Goal: Information Seeking & Learning: Learn about a topic

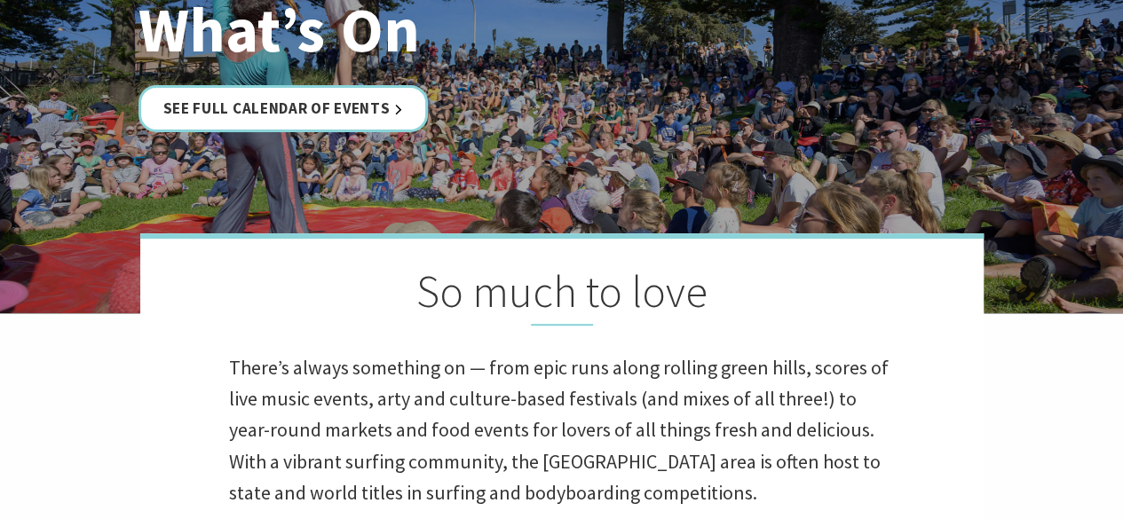
scroll to position [264, 0]
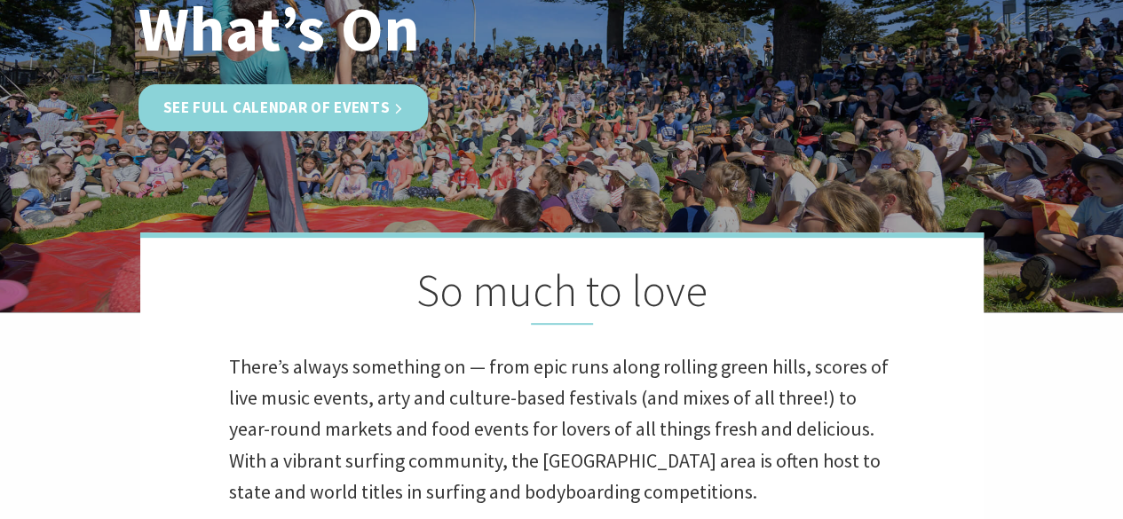
click at [337, 98] on link "See Full Calendar of Events" at bounding box center [283, 107] width 290 height 47
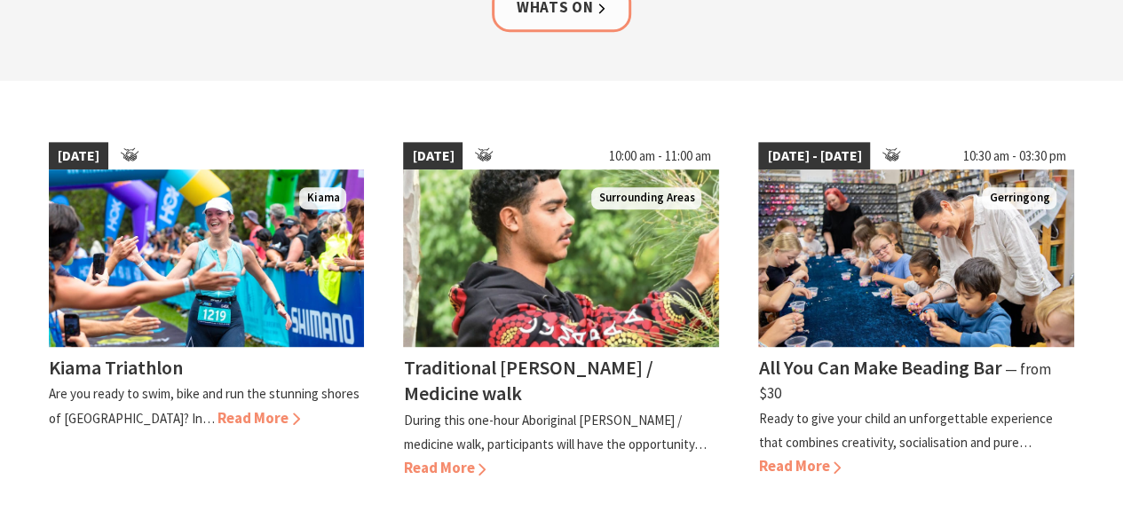
scroll to position [409, 0]
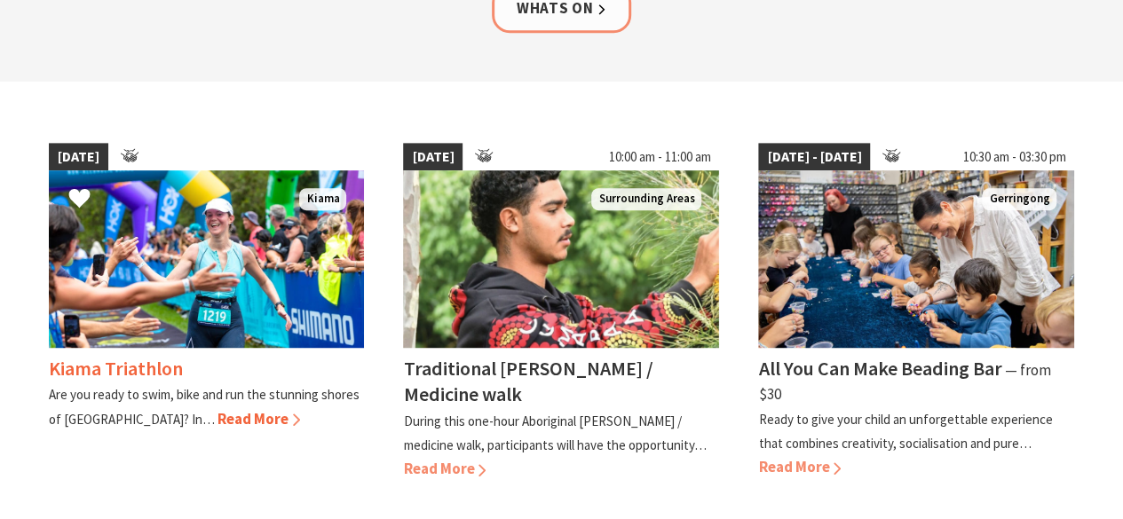
click at [217, 413] on span "Read More" at bounding box center [258, 419] width 83 height 20
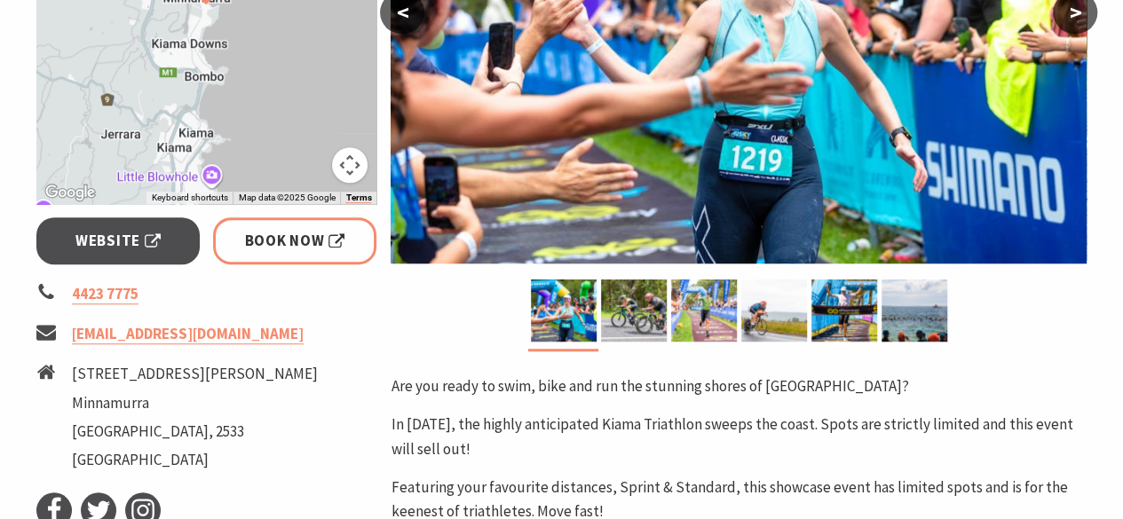
scroll to position [522, 0]
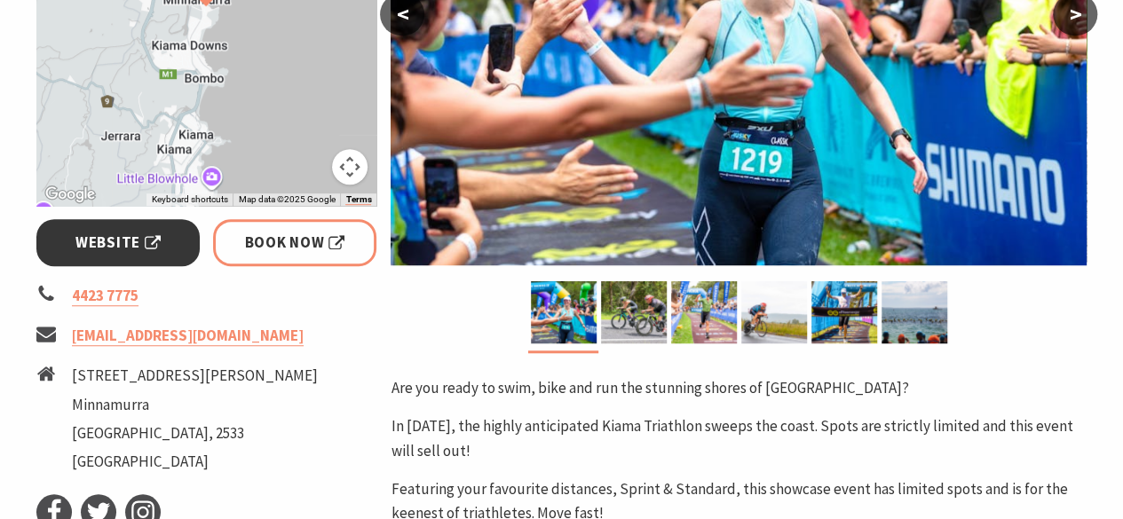
click at [110, 232] on span "Website" at bounding box center [117, 243] width 85 height 24
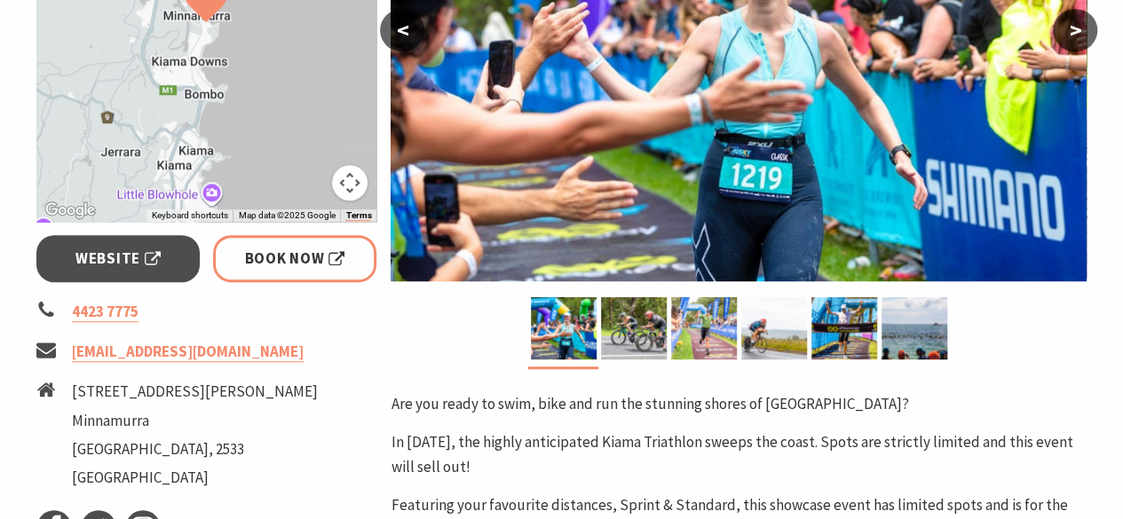
scroll to position [508, 0]
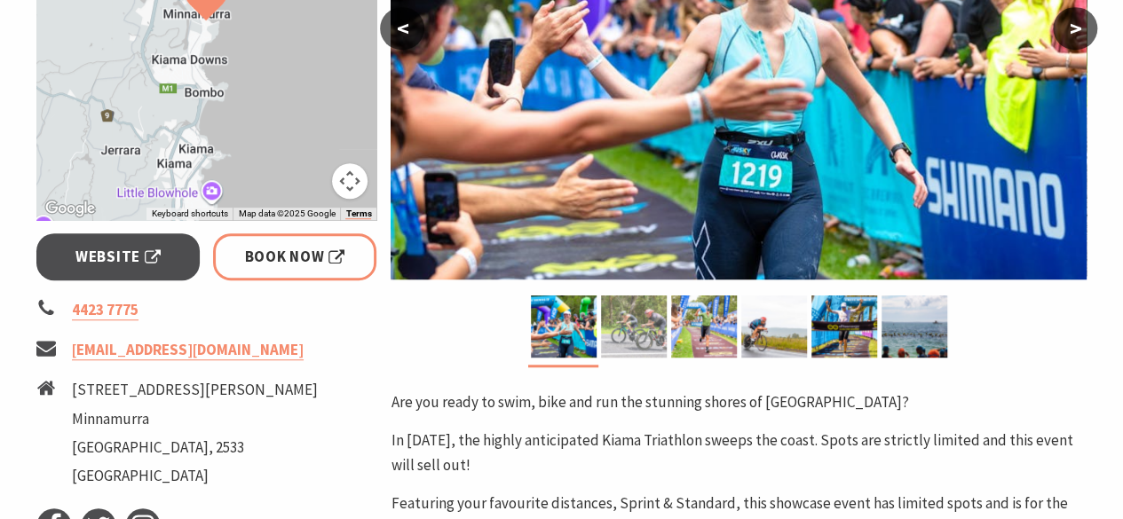
click at [625, 331] on img at bounding box center [634, 326] width 66 height 62
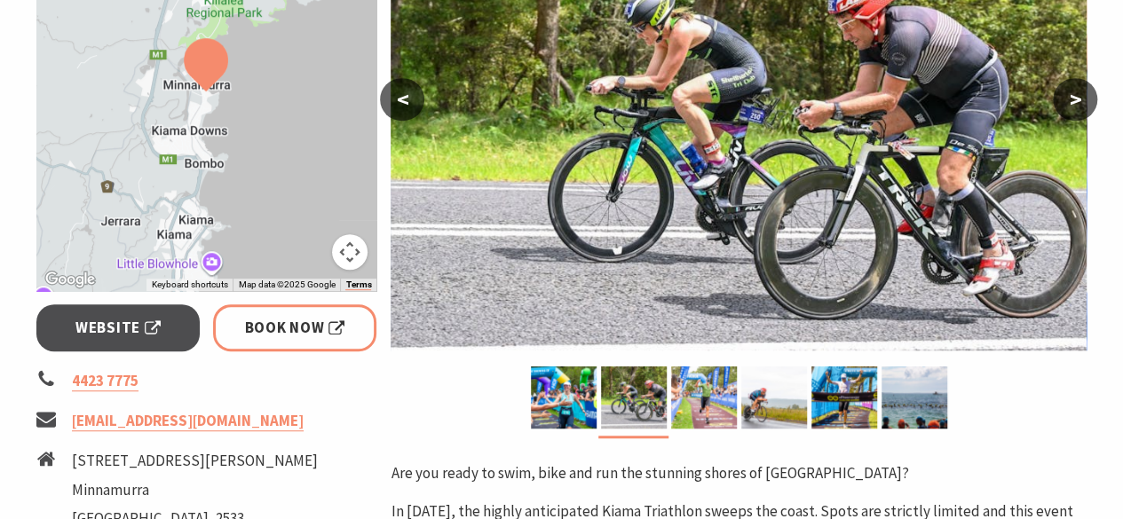
scroll to position [440, 0]
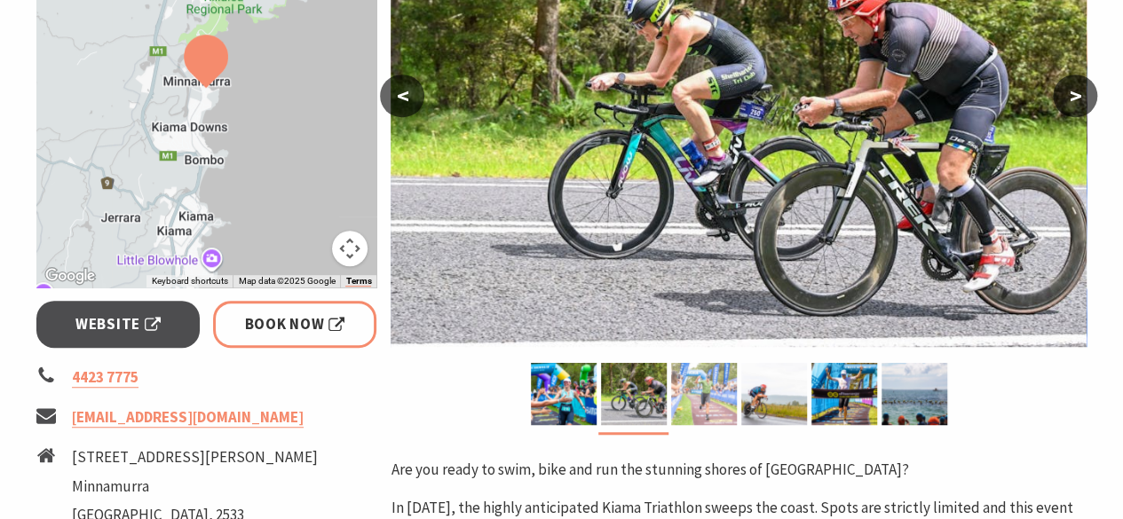
click at [712, 380] on img at bounding box center [704, 394] width 66 height 62
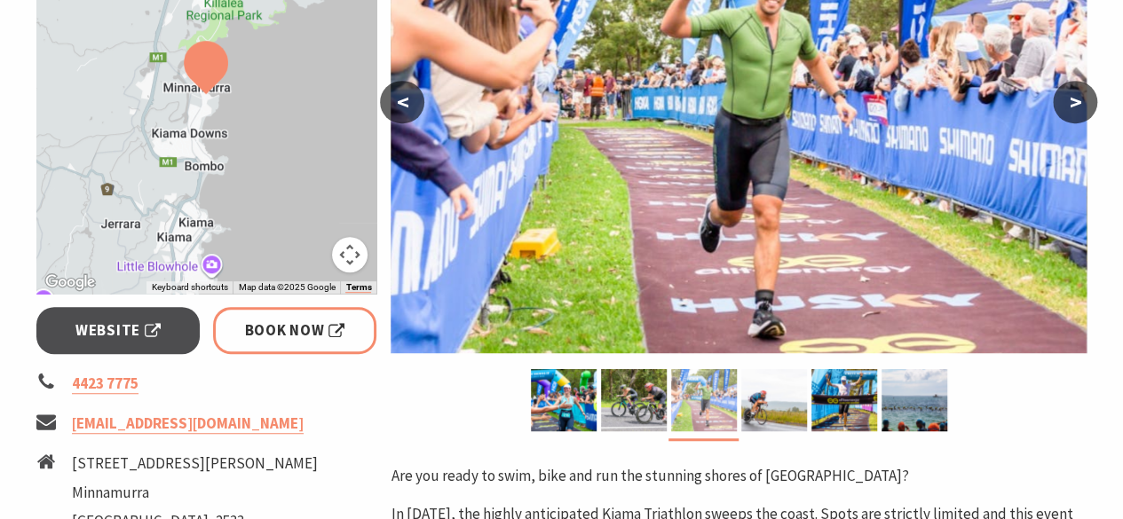
scroll to position [445, 0]
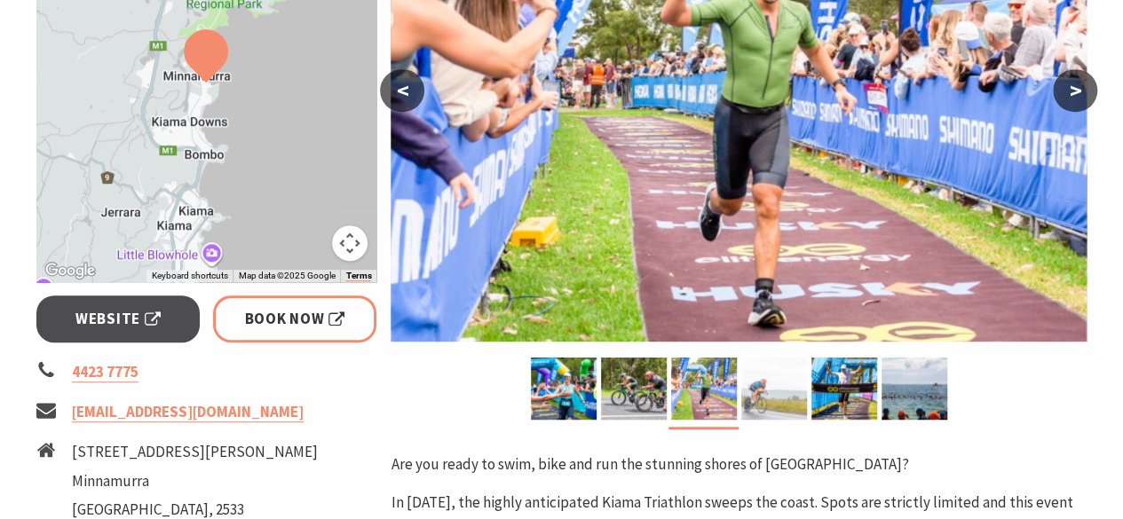
click at [765, 384] on img at bounding box center [774, 389] width 66 height 62
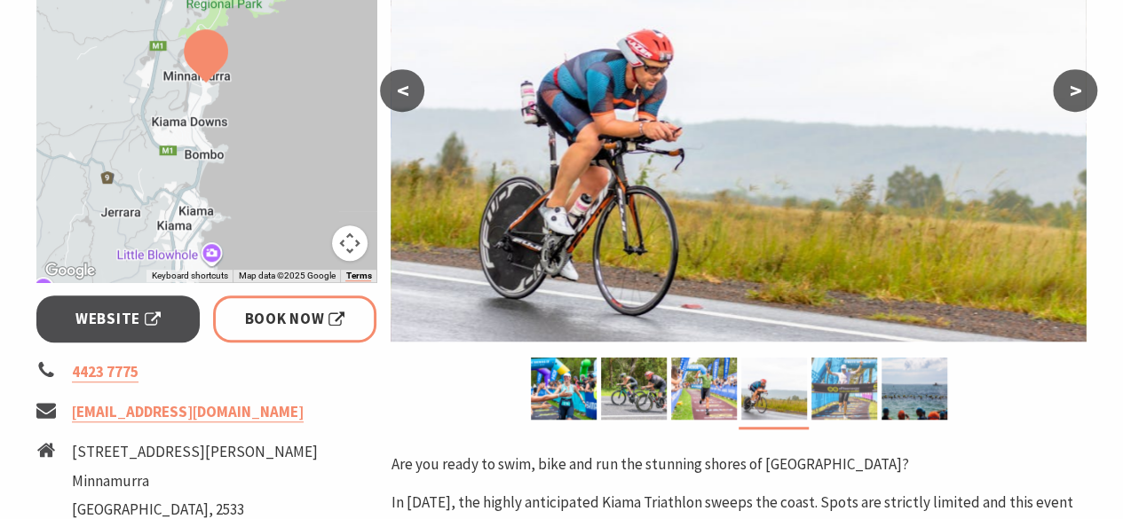
click at [831, 390] on img at bounding box center [844, 389] width 66 height 62
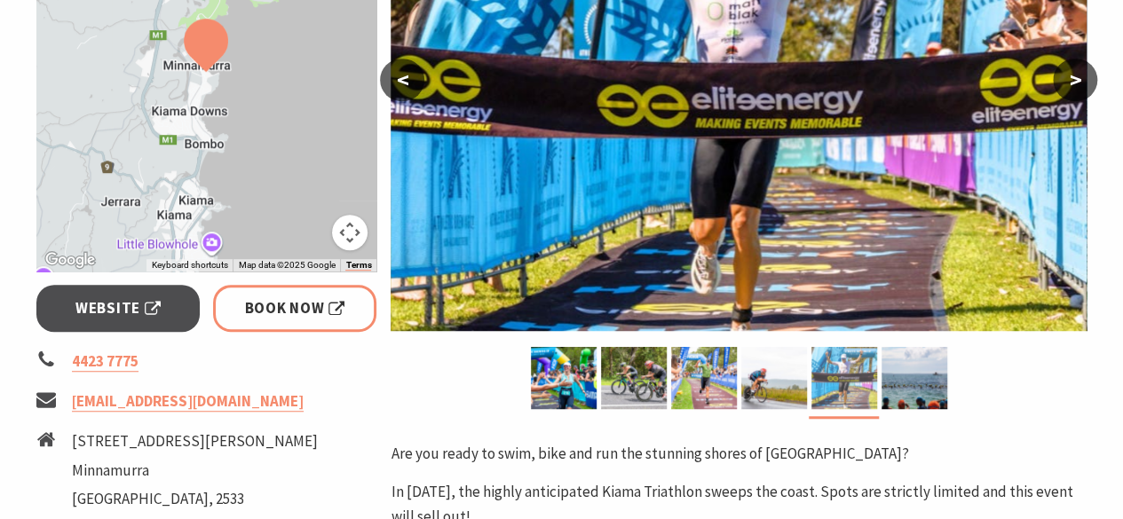
scroll to position [458, 0]
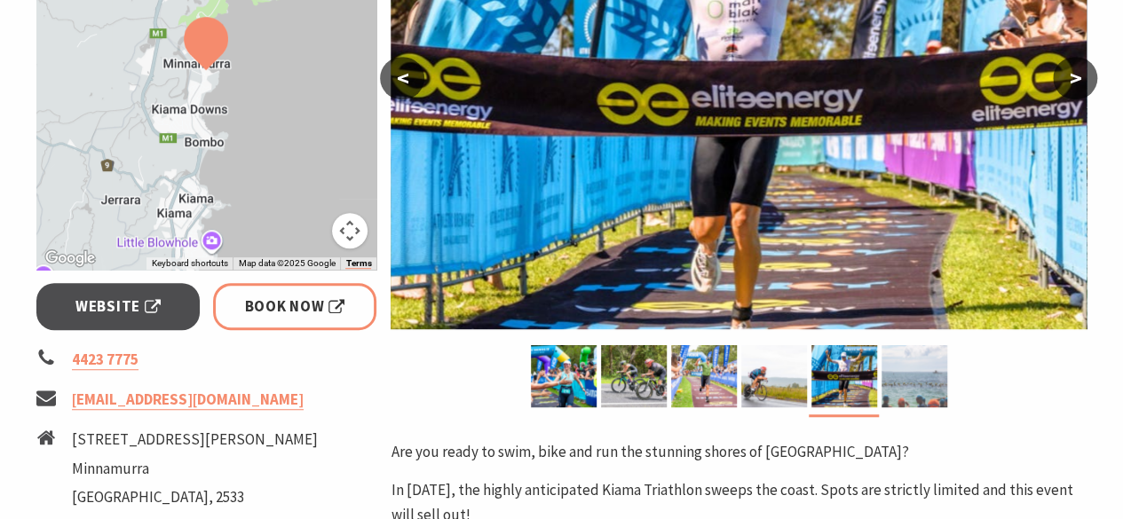
click at [902, 388] on img at bounding box center [914, 376] width 66 height 62
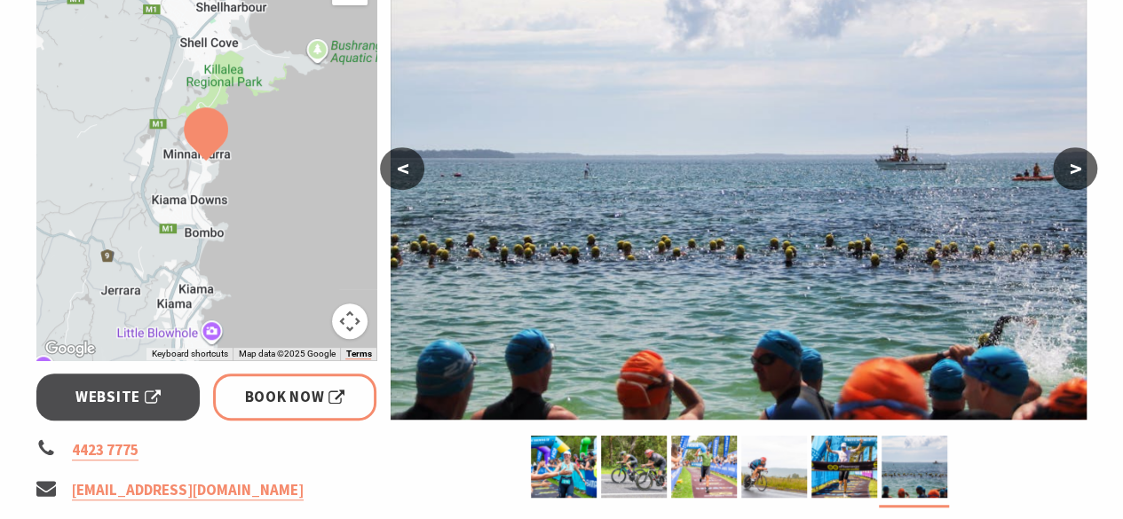
scroll to position [366, 0]
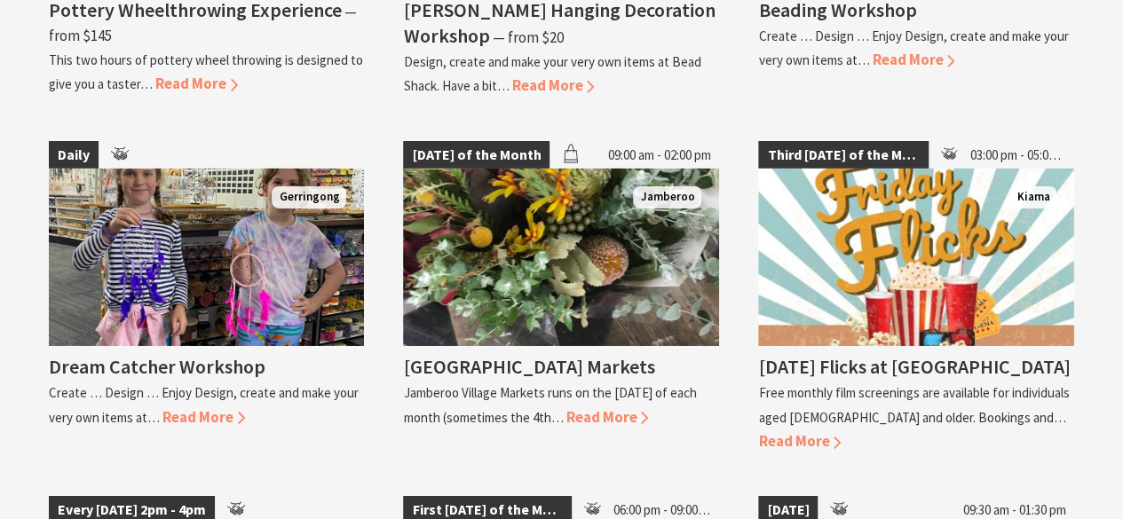
scroll to position [2858, 0]
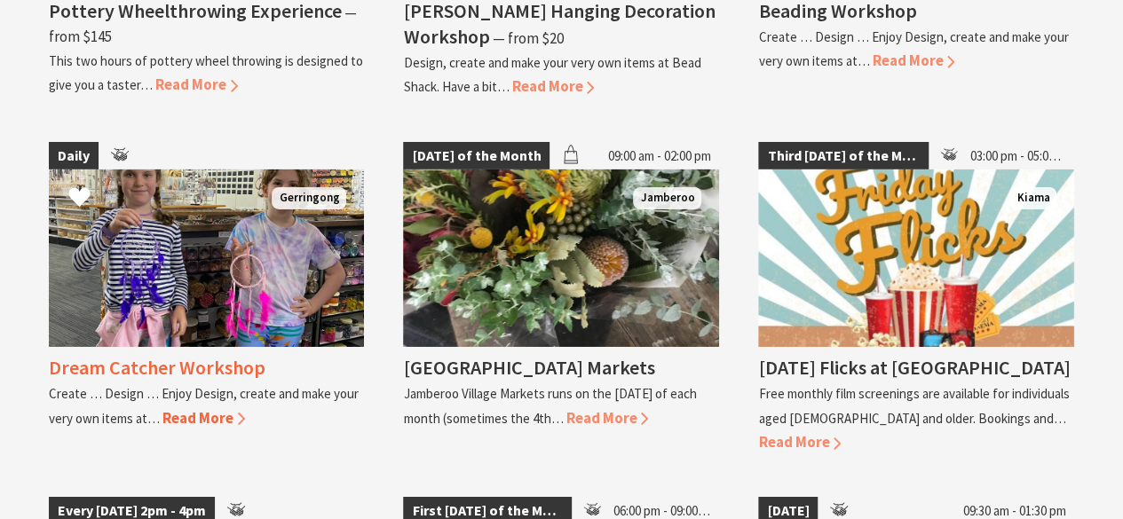
click at [131, 347] on div "Dream Catcher Workshop Create … Design … Enjoy Design, create and make your ver…" at bounding box center [207, 388] width 316 height 83
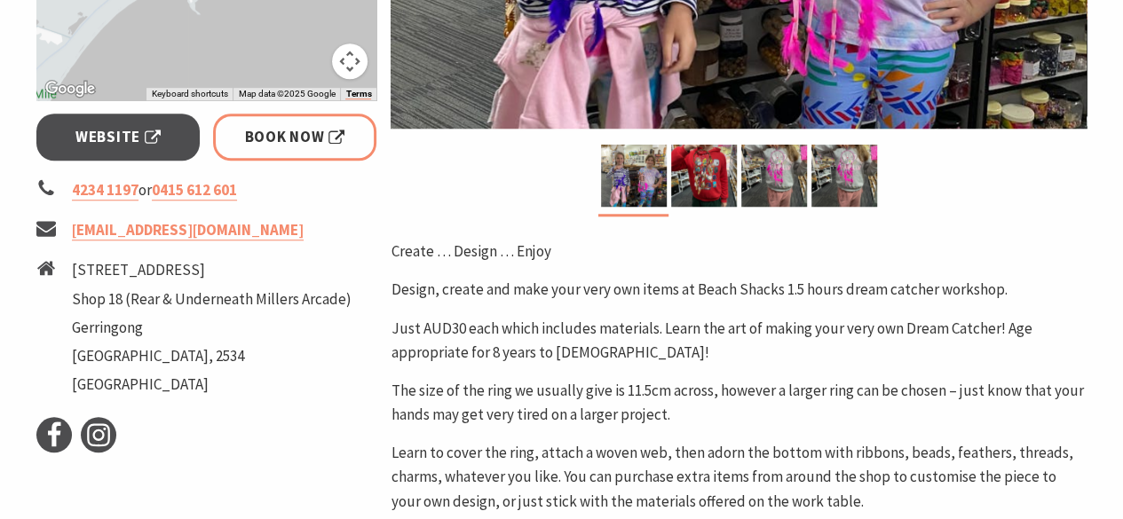
scroll to position [658, 0]
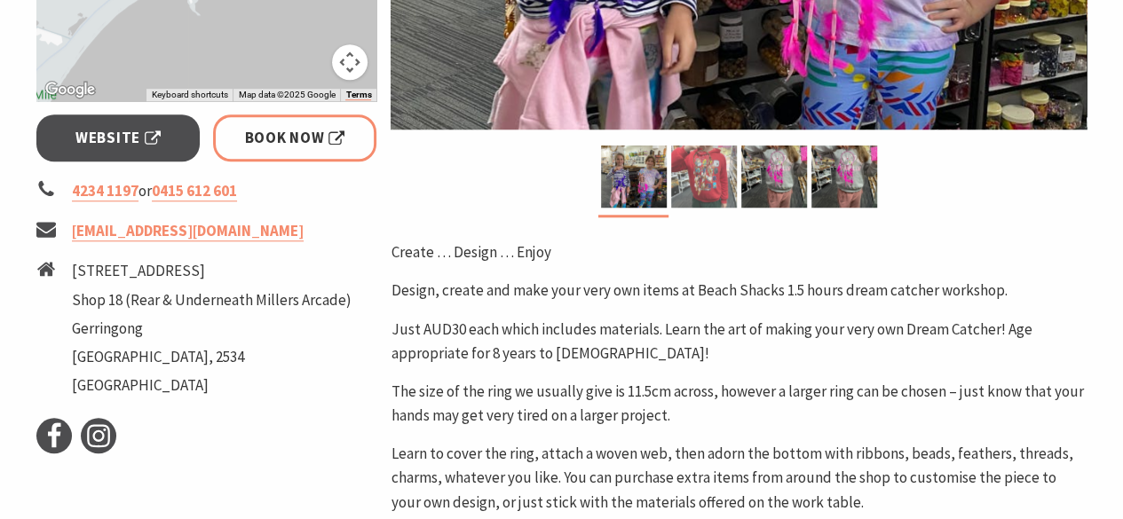
click at [696, 177] on img at bounding box center [704, 177] width 66 height 62
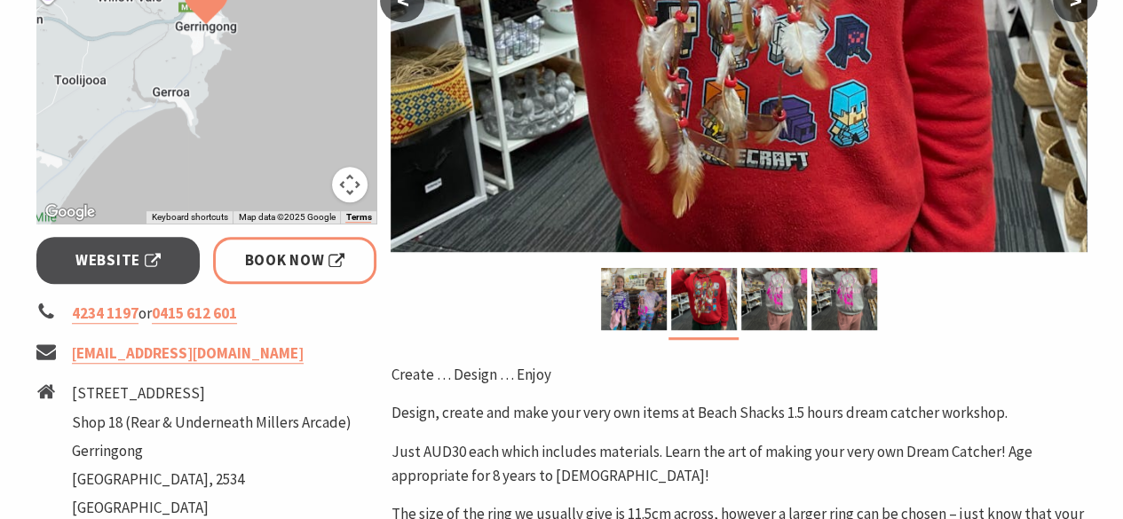
scroll to position [551, 0]
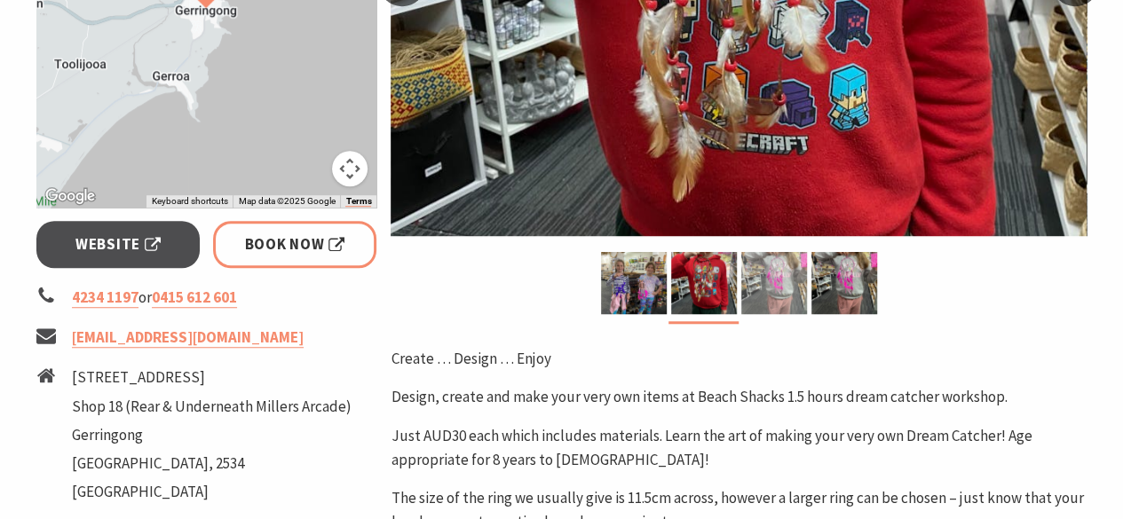
click at [763, 276] on img at bounding box center [774, 283] width 66 height 62
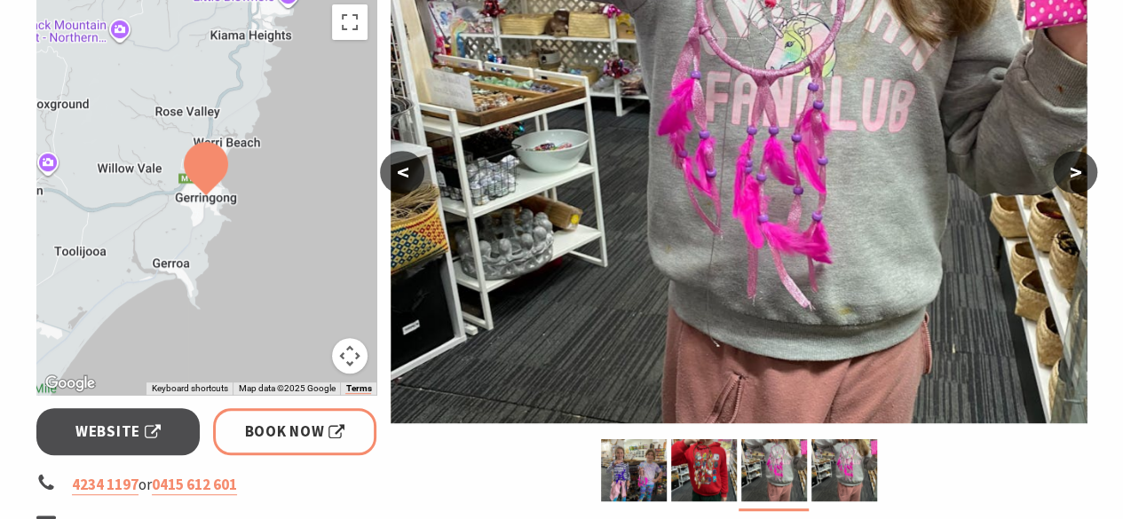
scroll to position [361, 0]
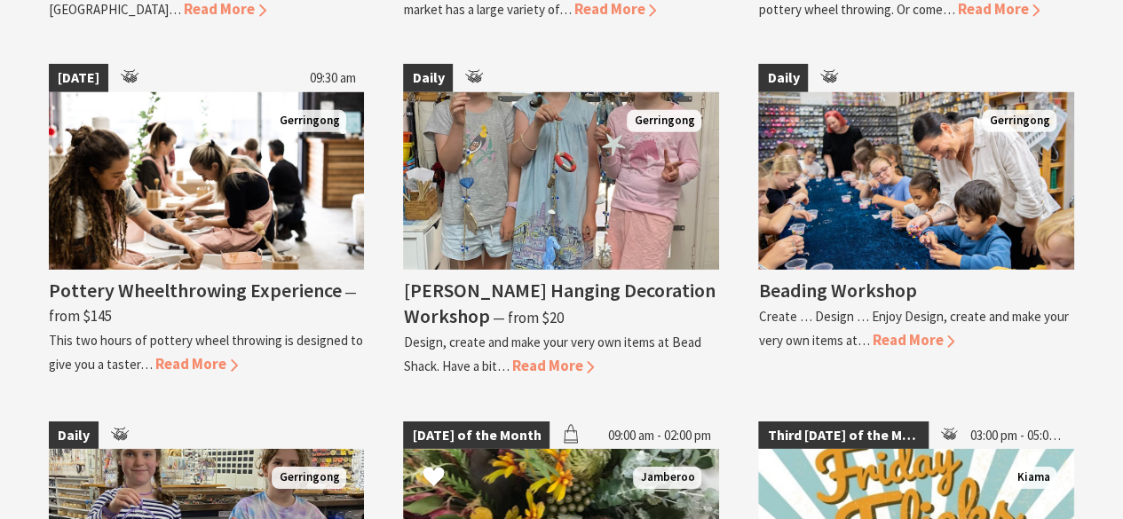
scroll to position [2578, 0]
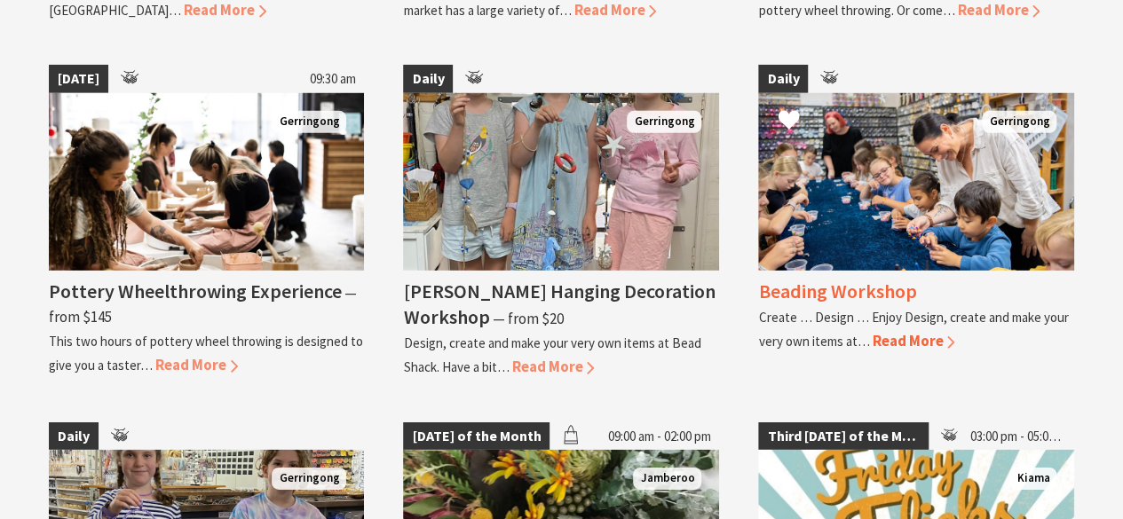
click at [854, 280] on h4 "Beading Workshop" at bounding box center [837, 291] width 158 height 25
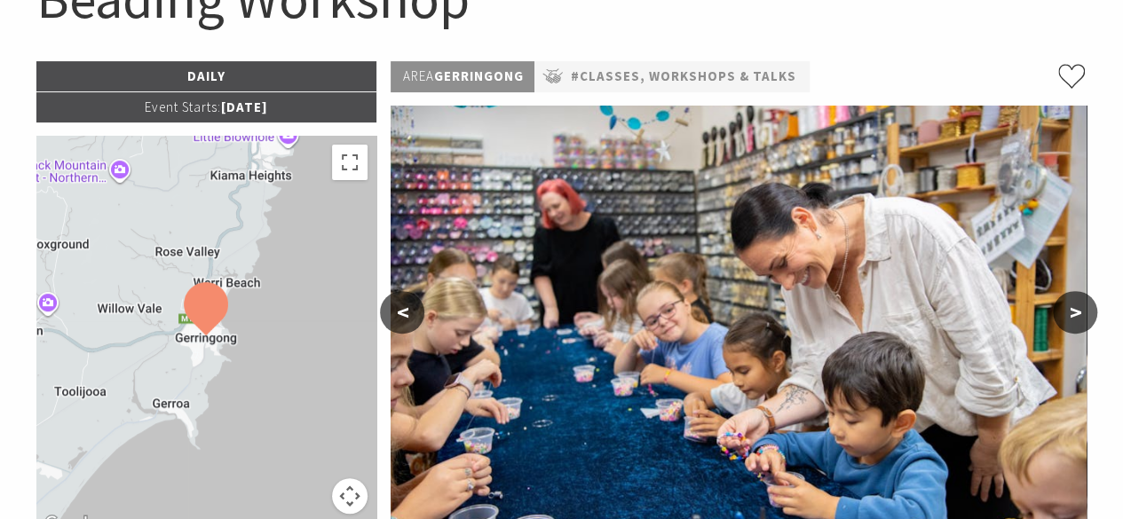
scroll to position [223, 0]
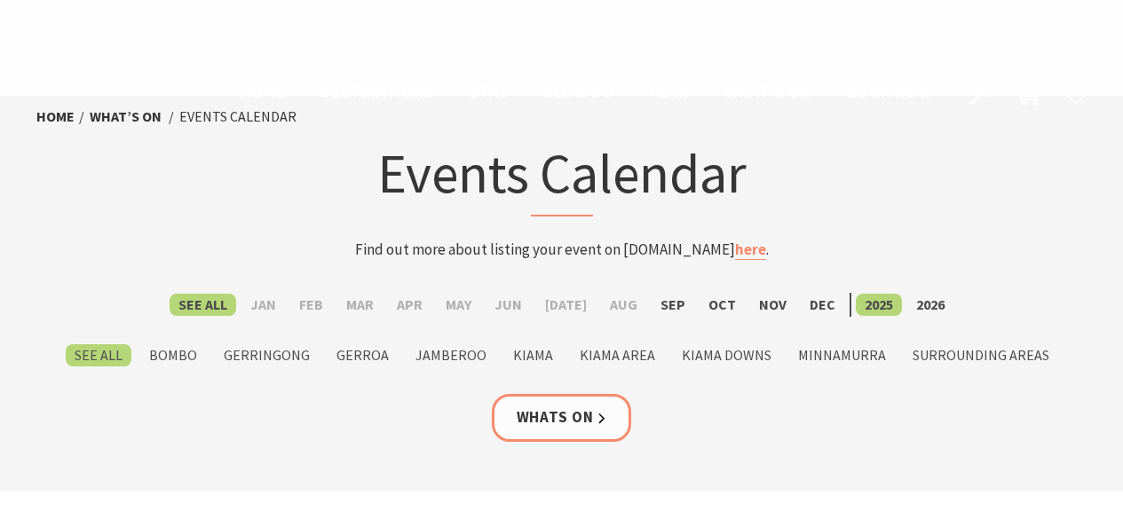
scroll to position [2578, 0]
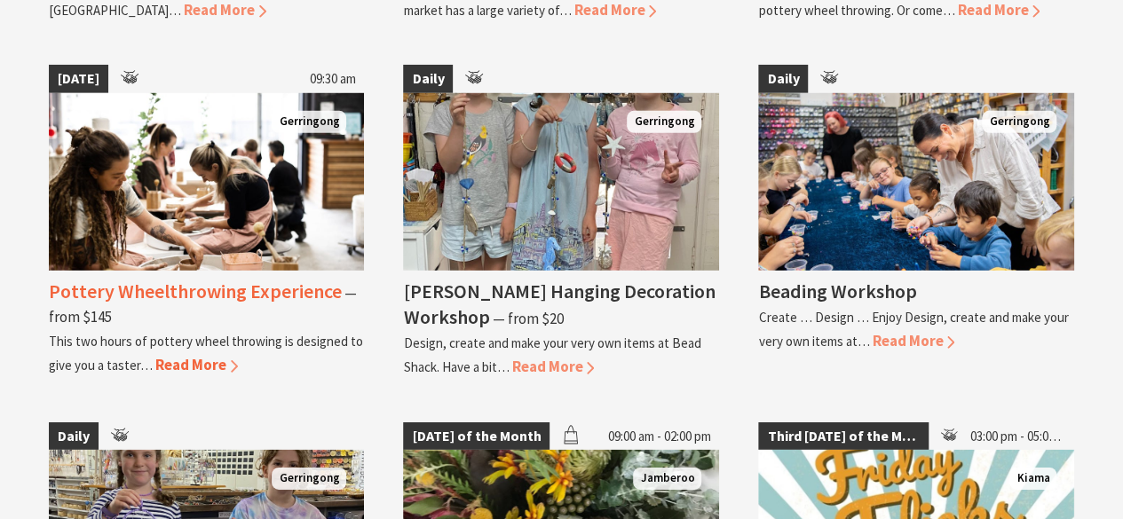
click at [173, 356] on span "Read More" at bounding box center [196, 365] width 83 height 20
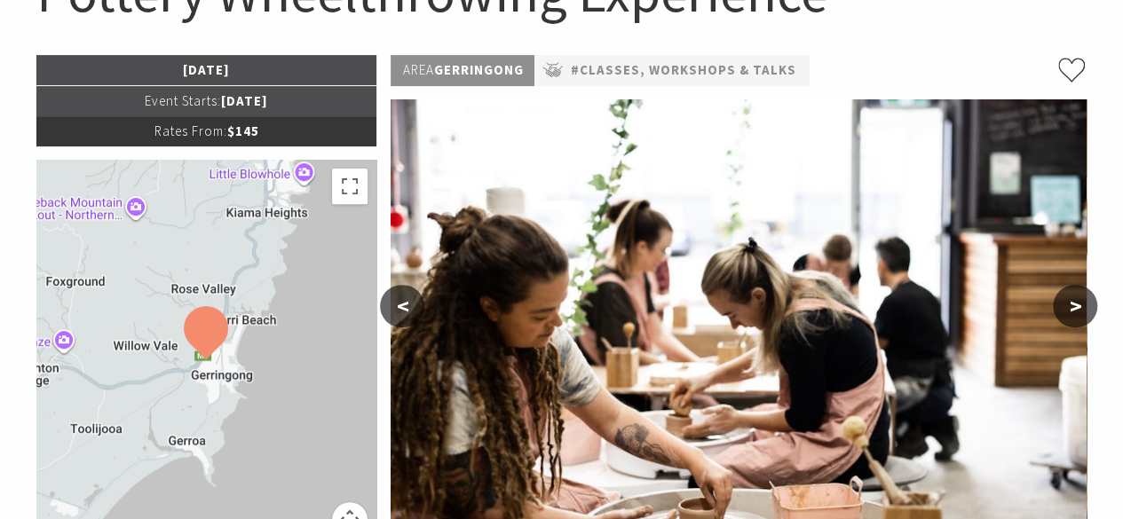
scroll to position [178, 0]
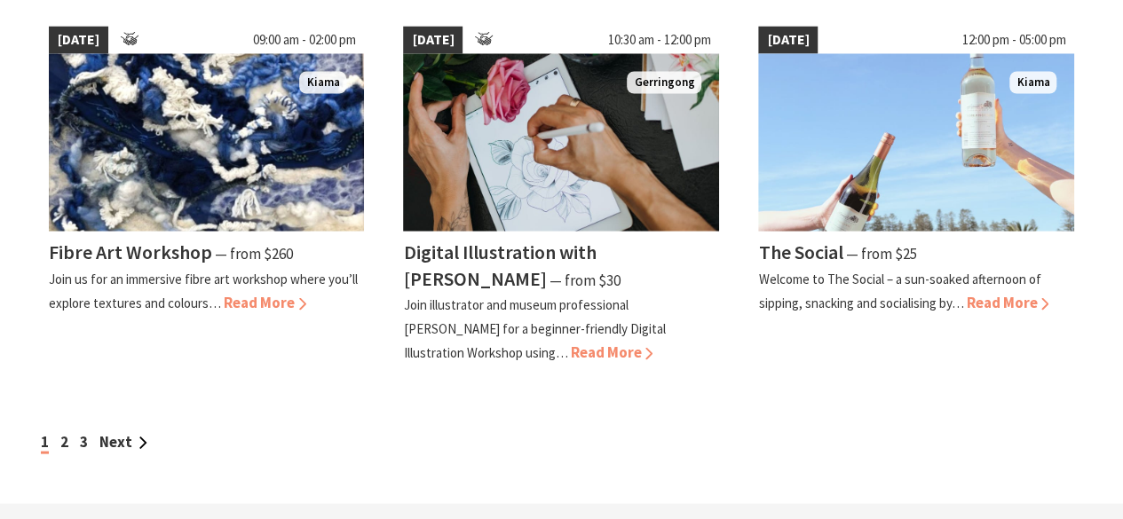
scroll to position [1607, 0]
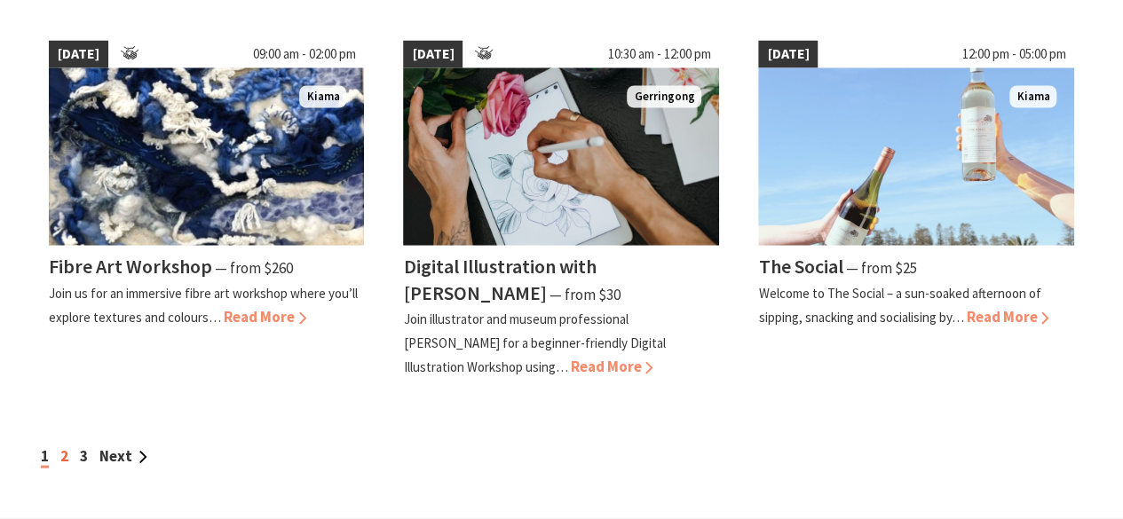
click at [66, 450] on link "2" at bounding box center [64, 455] width 8 height 20
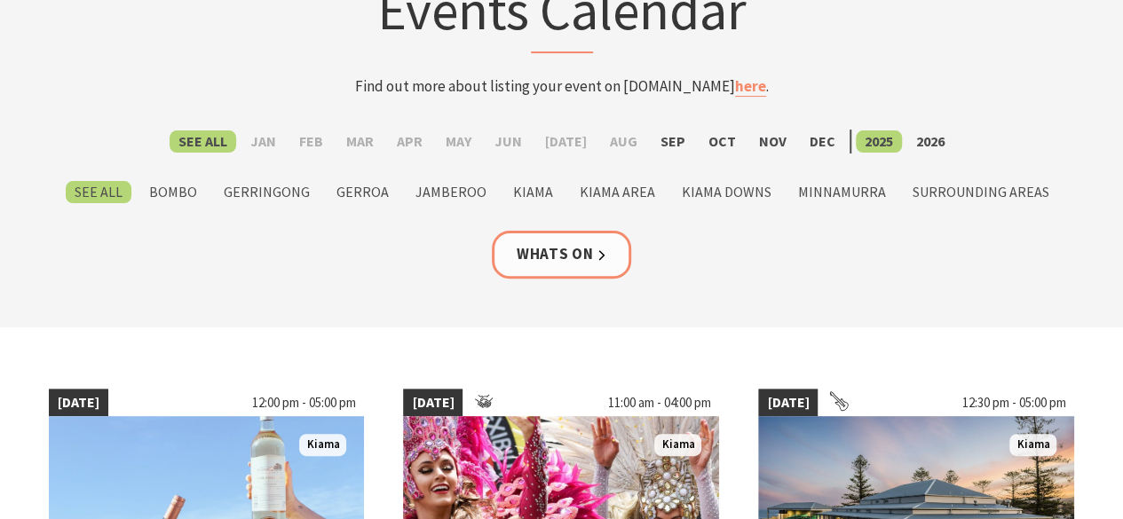
scroll to position [162, 0]
click at [663, 152] on label "Sep" at bounding box center [672, 142] width 43 height 22
click at [0, 0] on input "Sep" at bounding box center [0, 0] width 0 height 0
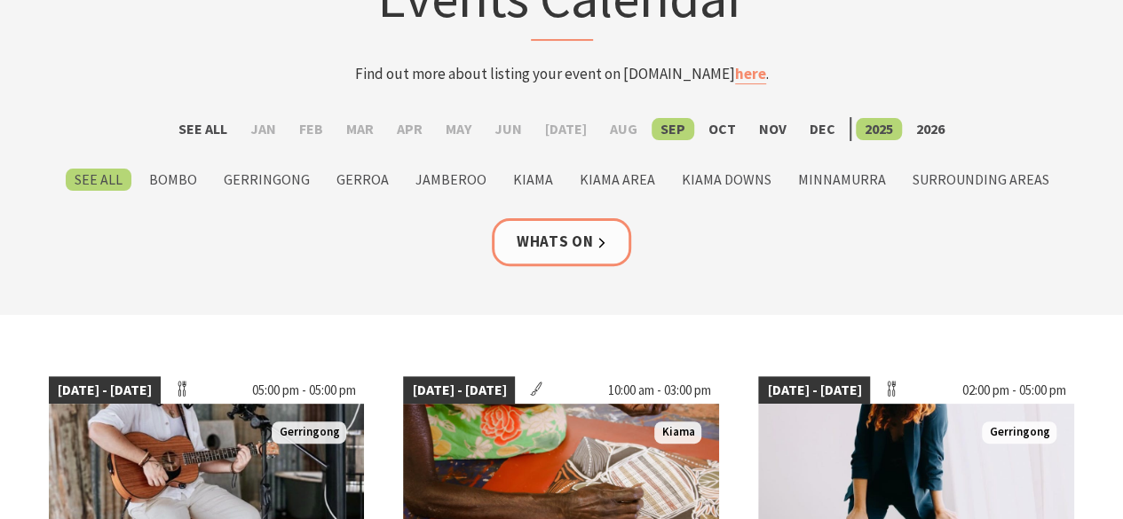
scroll to position [174, 0]
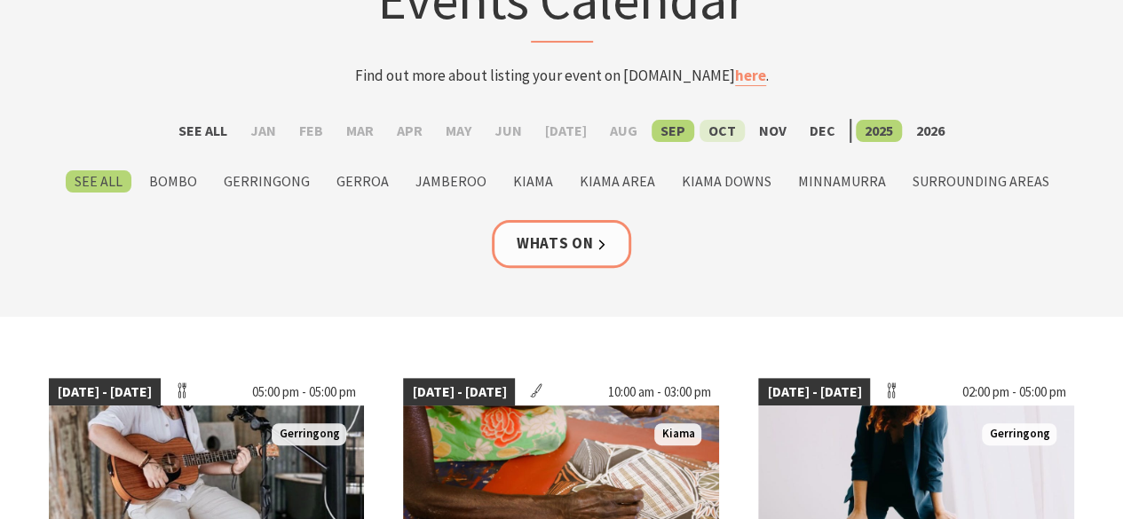
click at [710, 134] on label "Oct" at bounding box center [721, 131] width 45 height 22
click at [0, 0] on input "Oct" at bounding box center [0, 0] width 0 height 0
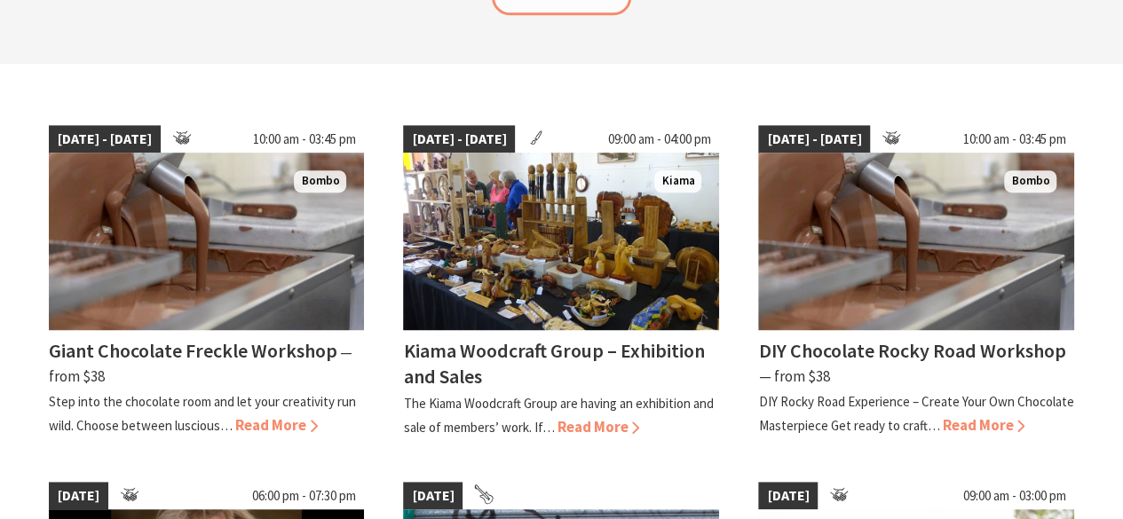
scroll to position [426, 0]
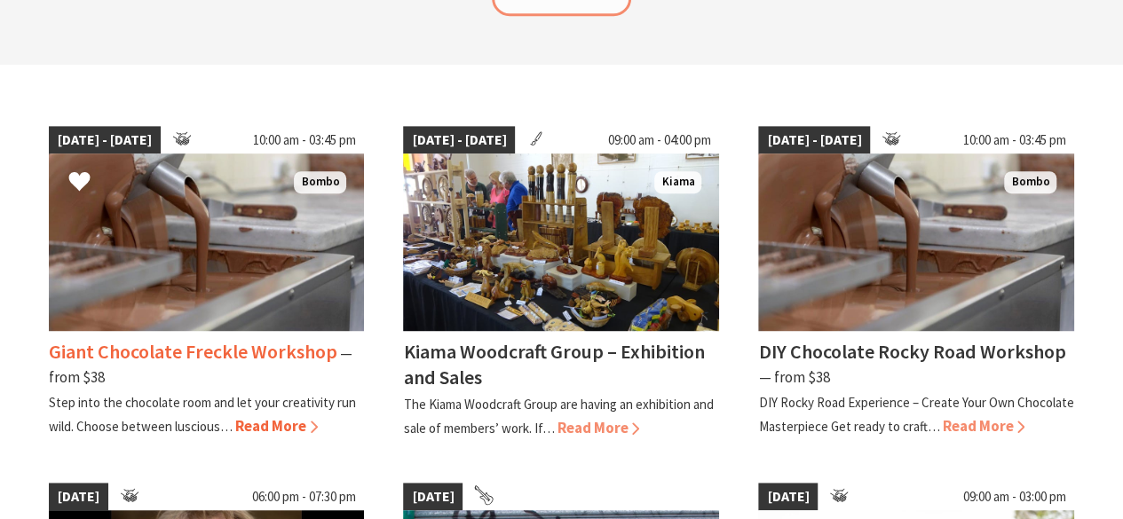
click at [271, 358] on h4 "Giant Chocolate Freckle Workshop" at bounding box center [193, 351] width 288 height 25
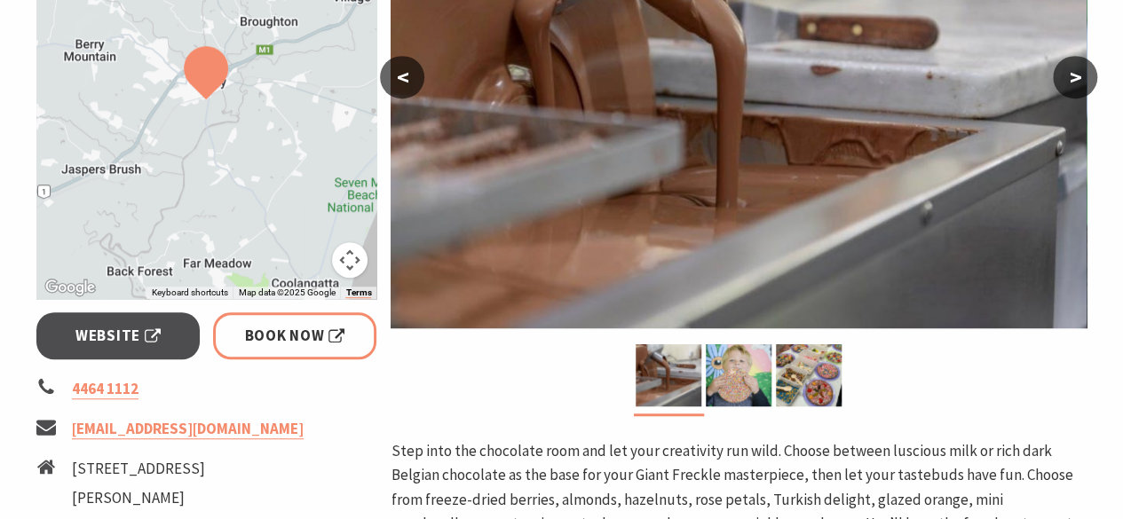
scroll to position [457, 0]
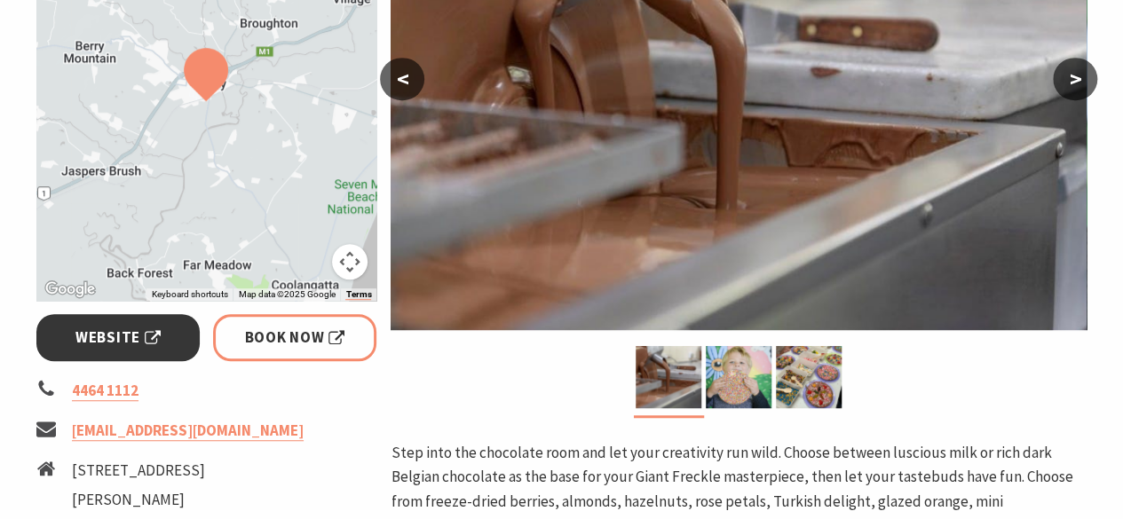
click at [138, 323] on link "Website" at bounding box center [118, 337] width 164 height 47
